Goal: Task Accomplishment & Management: Manage account settings

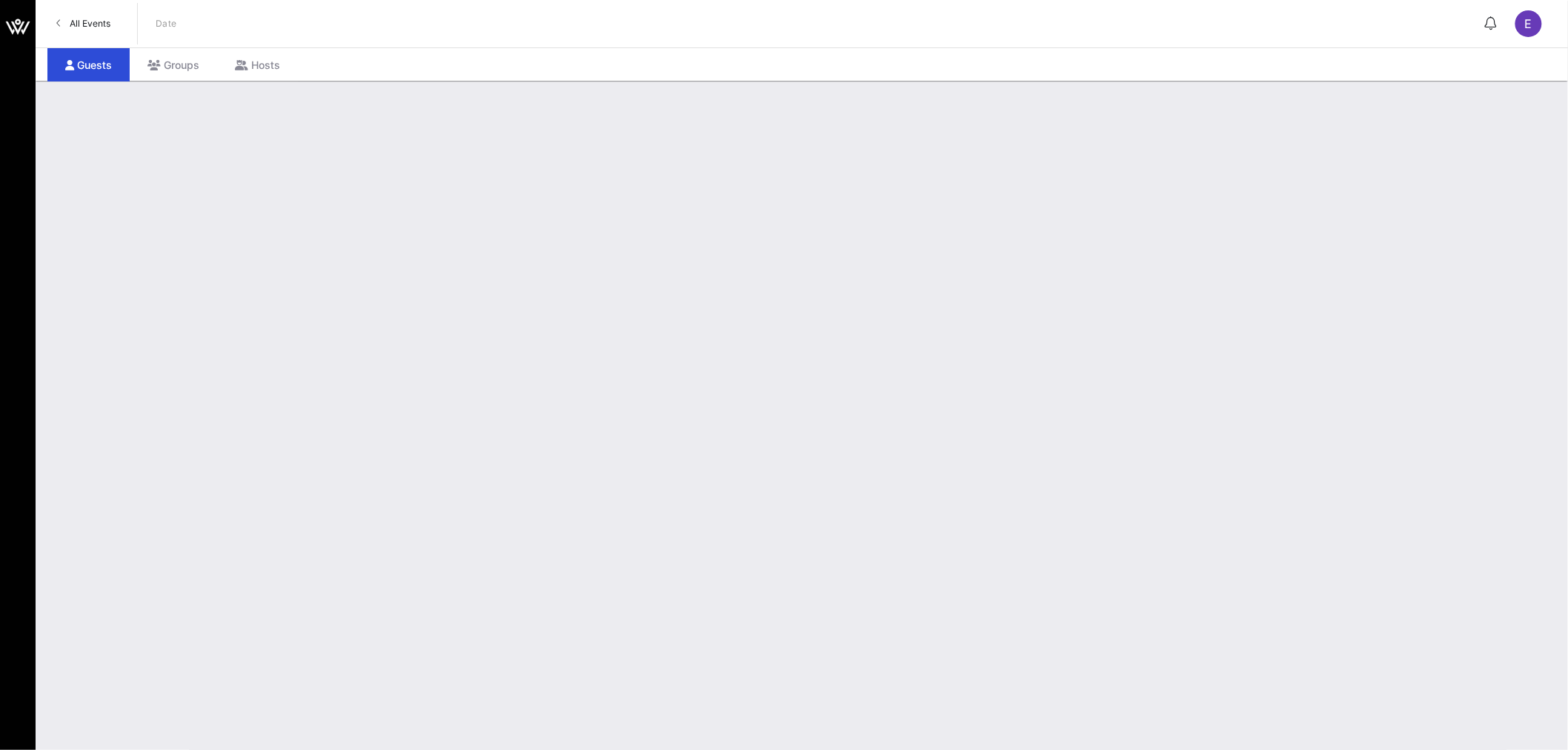
click at [68, 27] on link "All Events" at bounding box center [83, 24] width 72 height 24
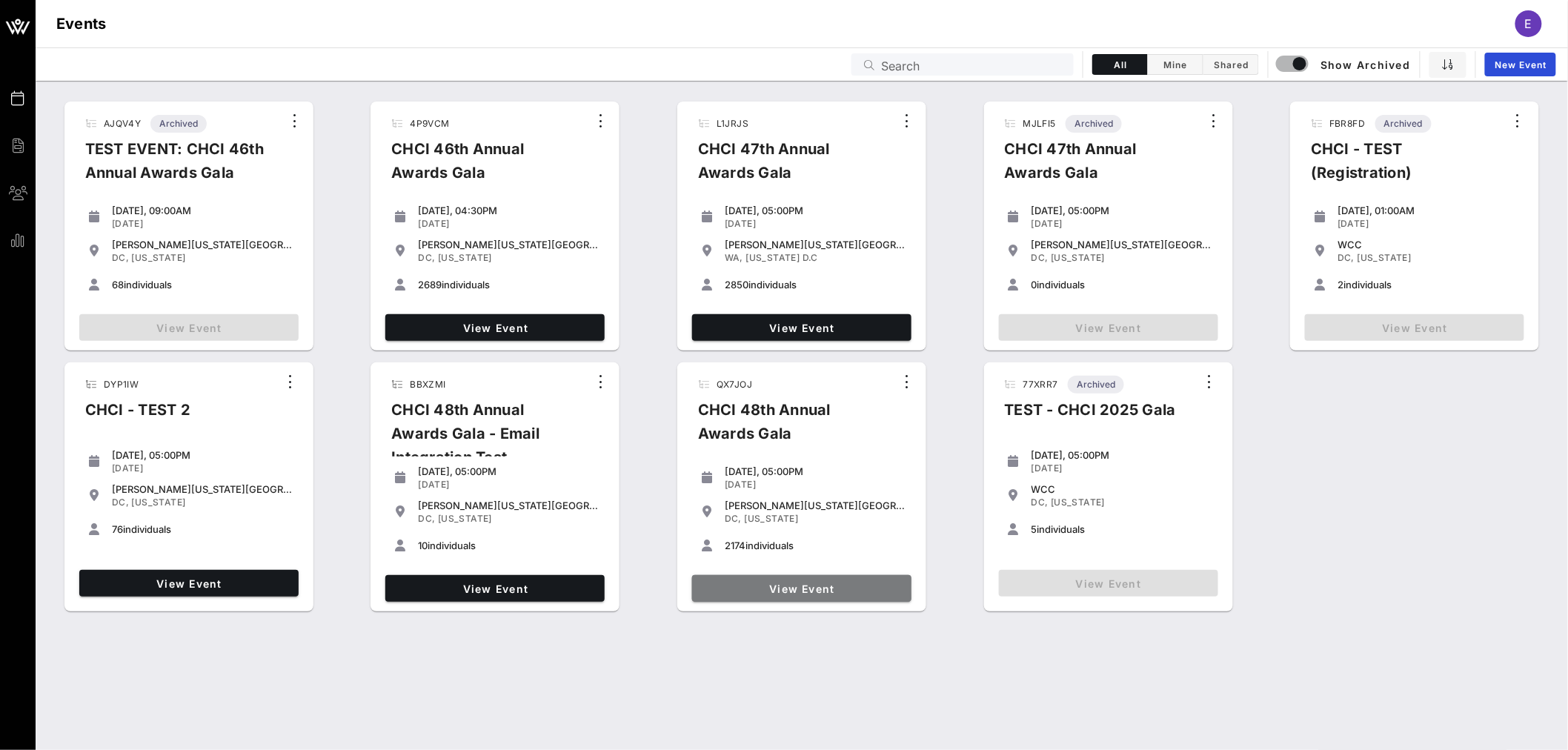
click at [790, 588] on span "View Event" at bounding box center [802, 588] width 208 height 13
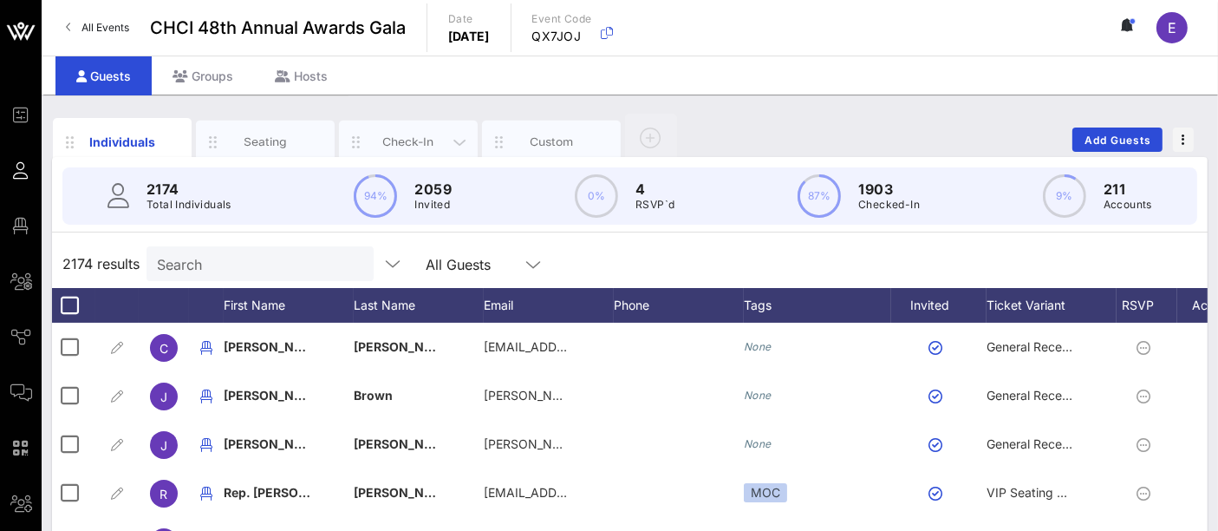
click at [408, 134] on div "Check-In" at bounding box center [408, 142] width 77 height 16
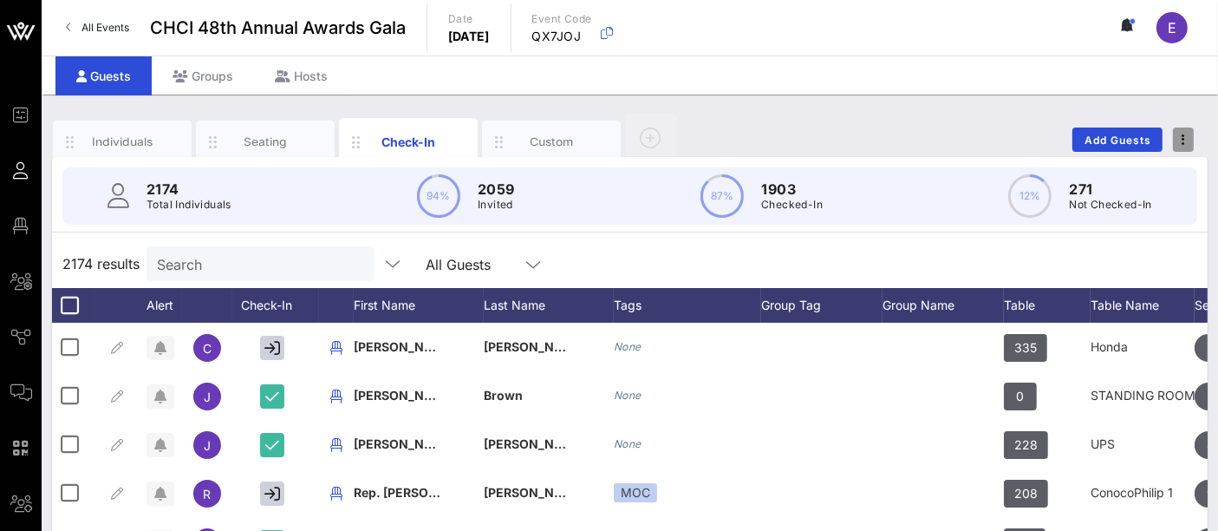
click at [1190, 142] on span "button" at bounding box center [1183, 140] width 21 height 12
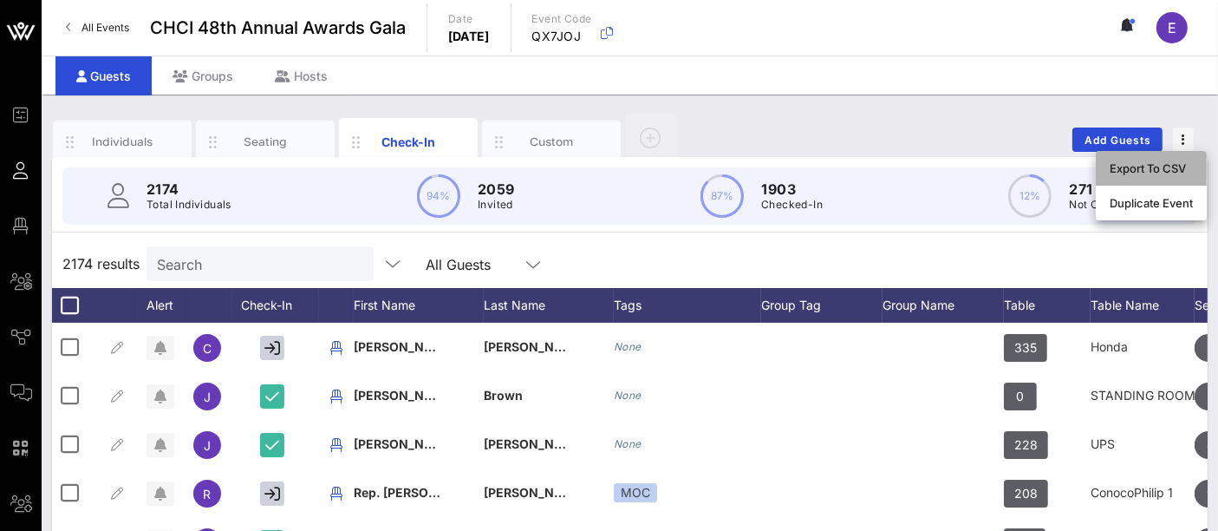
click at [1168, 169] on div "Export To CSV" at bounding box center [1151, 168] width 83 height 14
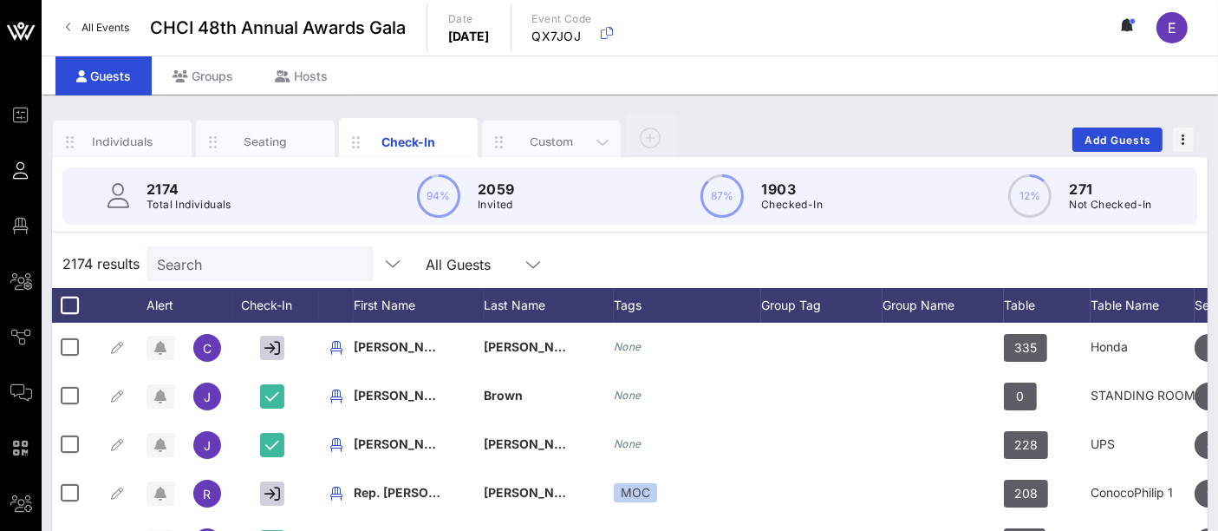
click at [546, 140] on div "Custom" at bounding box center [551, 142] width 77 height 16
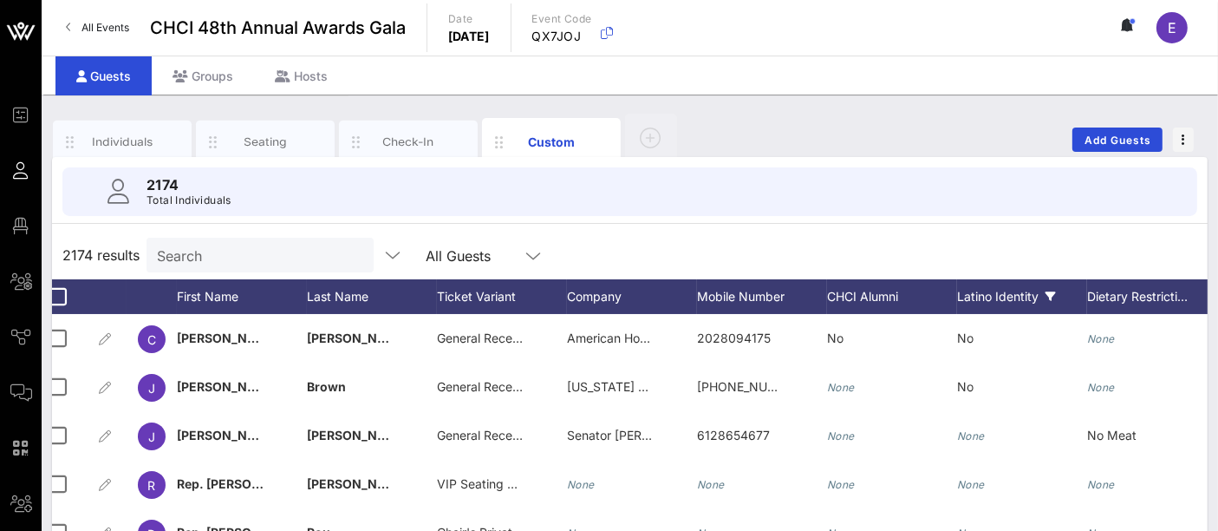
scroll to position [0, 11]
click at [1189, 137] on span "button" at bounding box center [1183, 140] width 21 height 12
click at [828, 153] on div "Individuals Seating Check-In Custom Add Guests" at bounding box center [630, 139] width 1156 height 55
